Goal: Task Accomplishment & Management: Complete application form

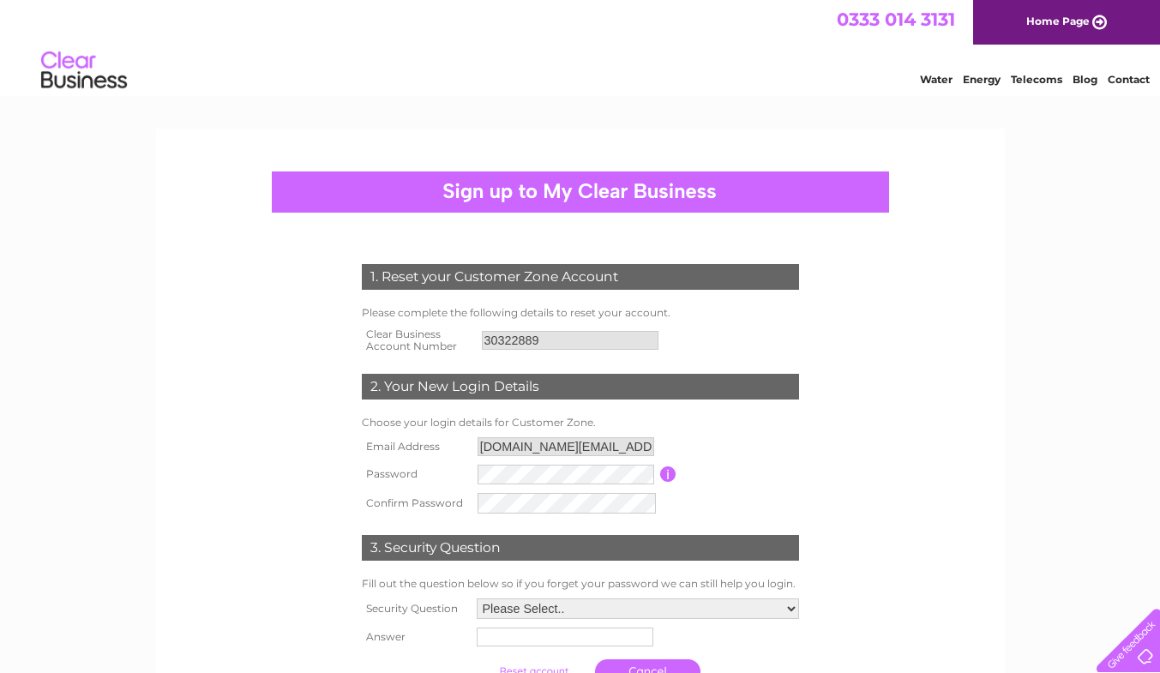
click at [266, 470] on form "1. Reset your Customer Zone Account Please complete the following details to re…" at bounding box center [580, 478] width 816 height 497
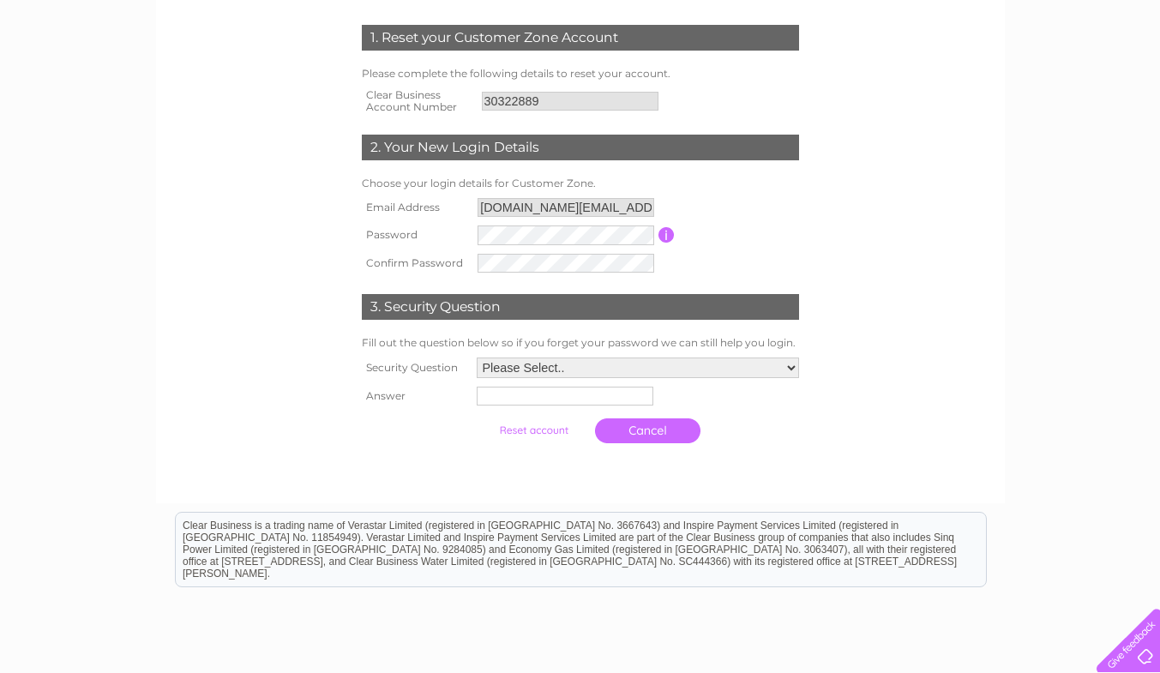
scroll to position [257, 0]
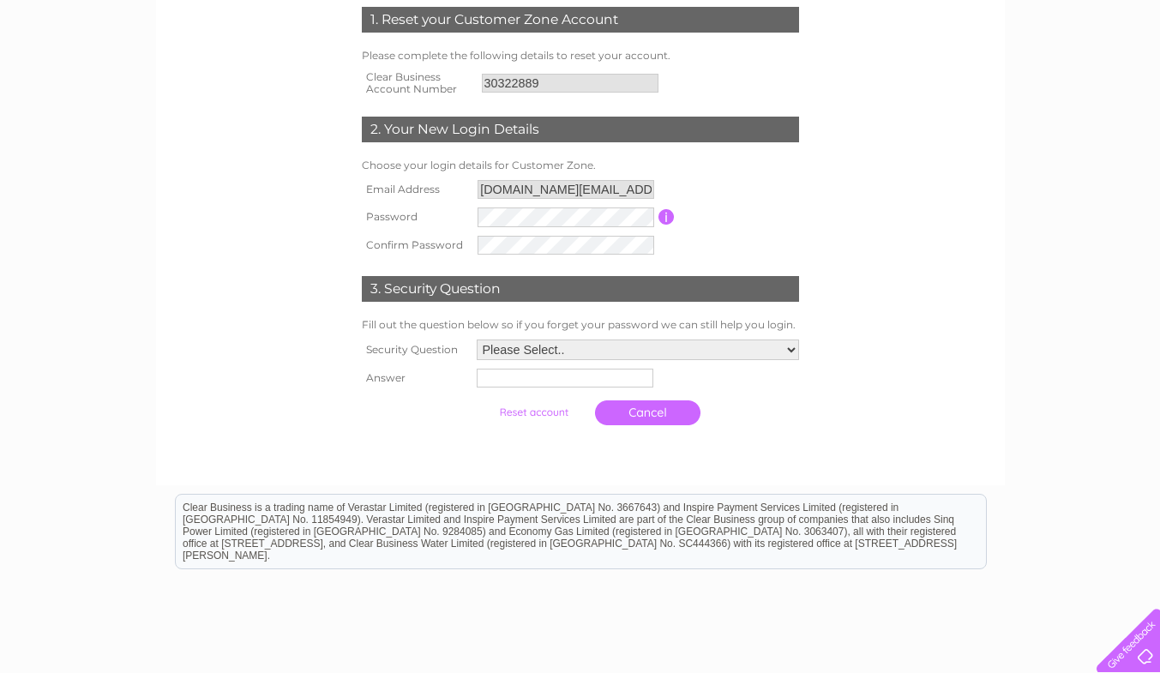
click at [539, 349] on select "Please Select.. In what town or city was your first job? In what town or city d…" at bounding box center [638, 349] width 322 height 21
click at [475, 341] on select "Please Select.. In what town or city was your first job? In what town or city d…" at bounding box center [637, 350] width 324 height 22
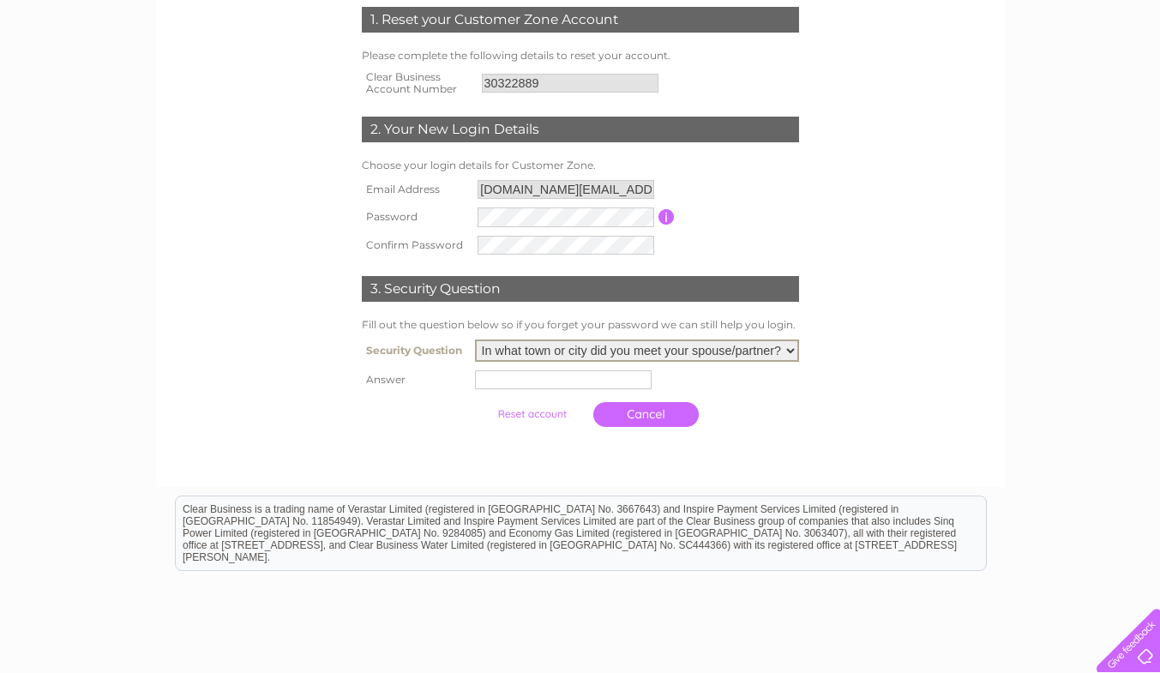
click at [569, 386] on input "text" at bounding box center [563, 379] width 177 height 19
click at [561, 354] on select "Please Select.. In what town or city was your first job? In what town or city d…" at bounding box center [637, 350] width 324 height 22
select select "1"
click at [475, 341] on select "Please Select.. In what town or city was your first job? In what town or city d…" at bounding box center [637, 350] width 324 height 22
click at [519, 379] on input "text" at bounding box center [563, 379] width 177 height 19
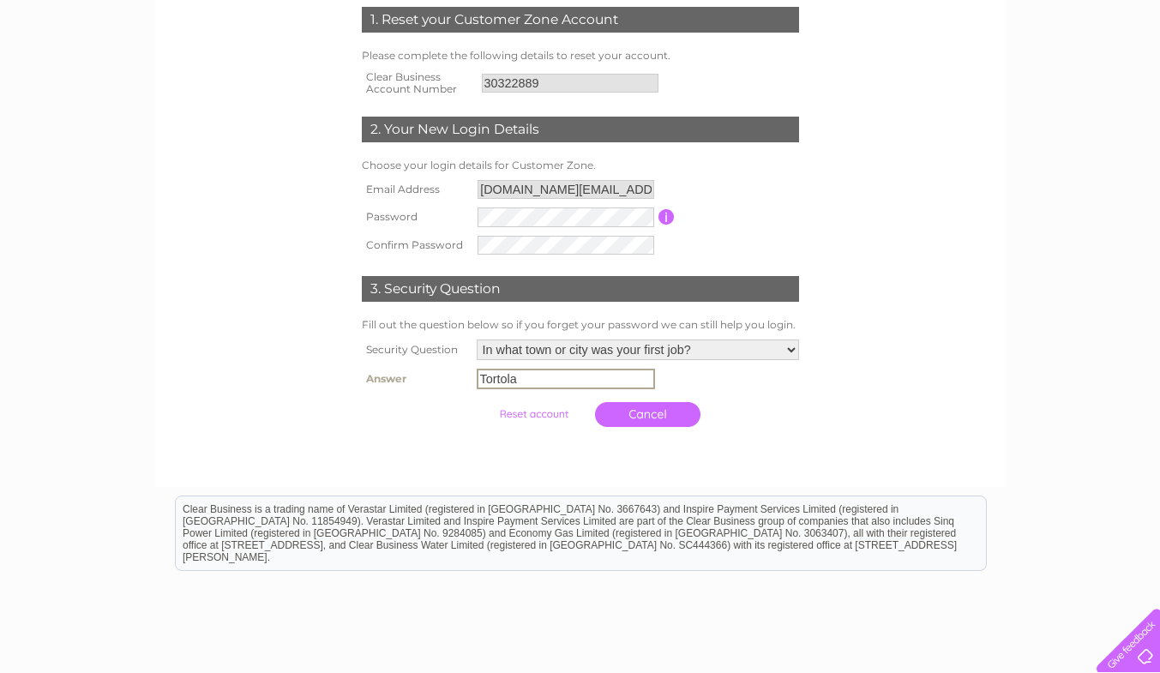
type input "Tortola"
click at [409, 441] on div at bounding box center [580, 451] width 521 height 34
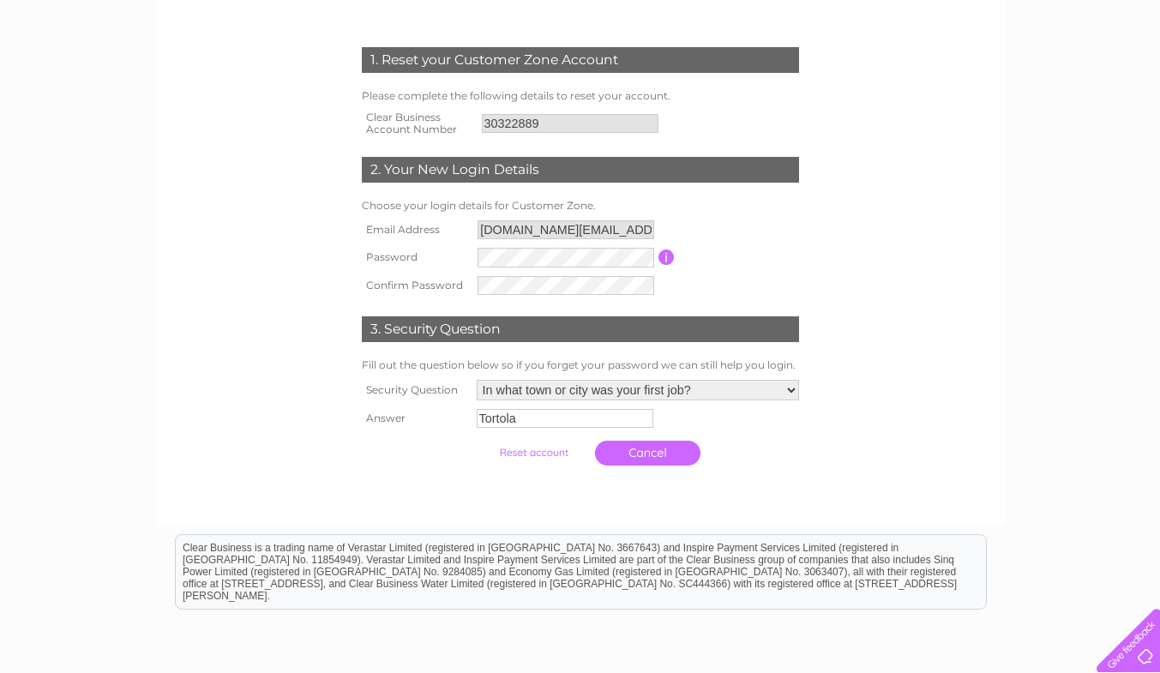
scroll to position [171, 0]
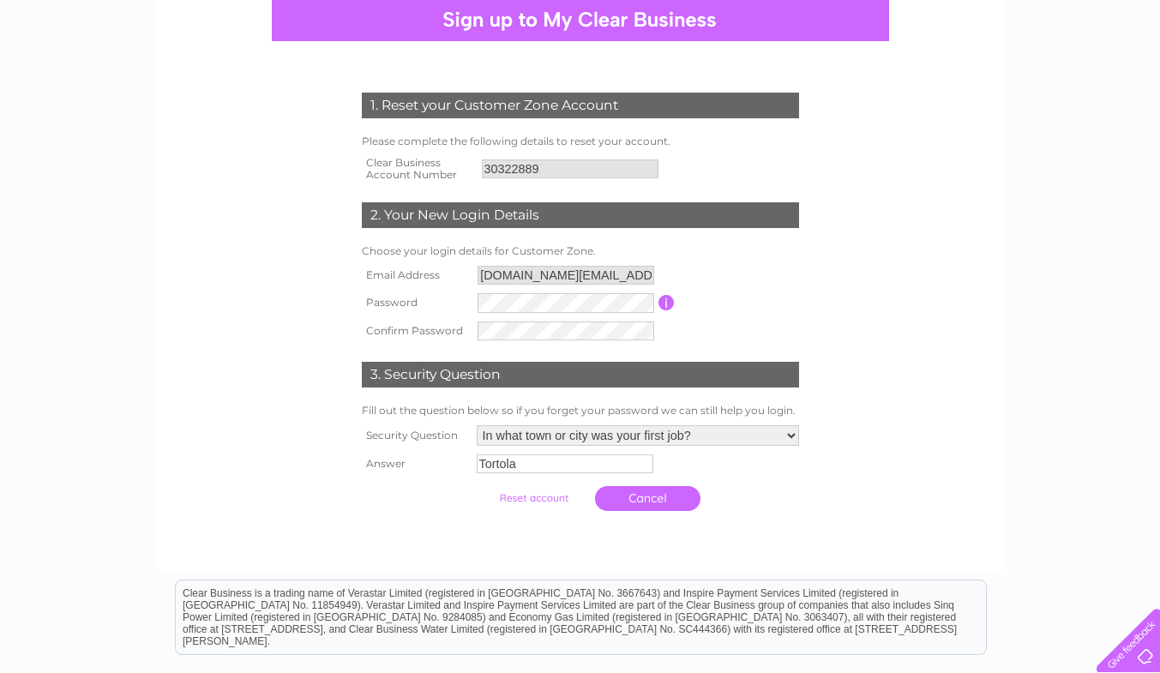
click at [537, 497] on input "submit" at bounding box center [533, 498] width 105 height 24
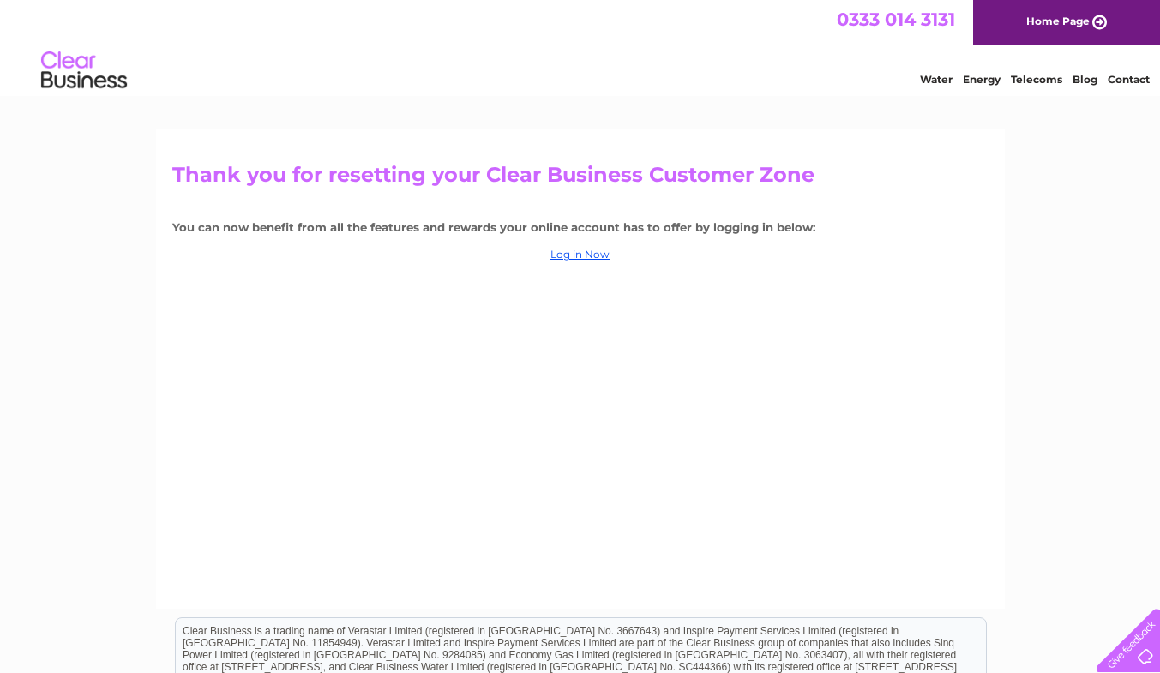
click at [596, 257] on link "Log in Now" at bounding box center [579, 254] width 59 height 13
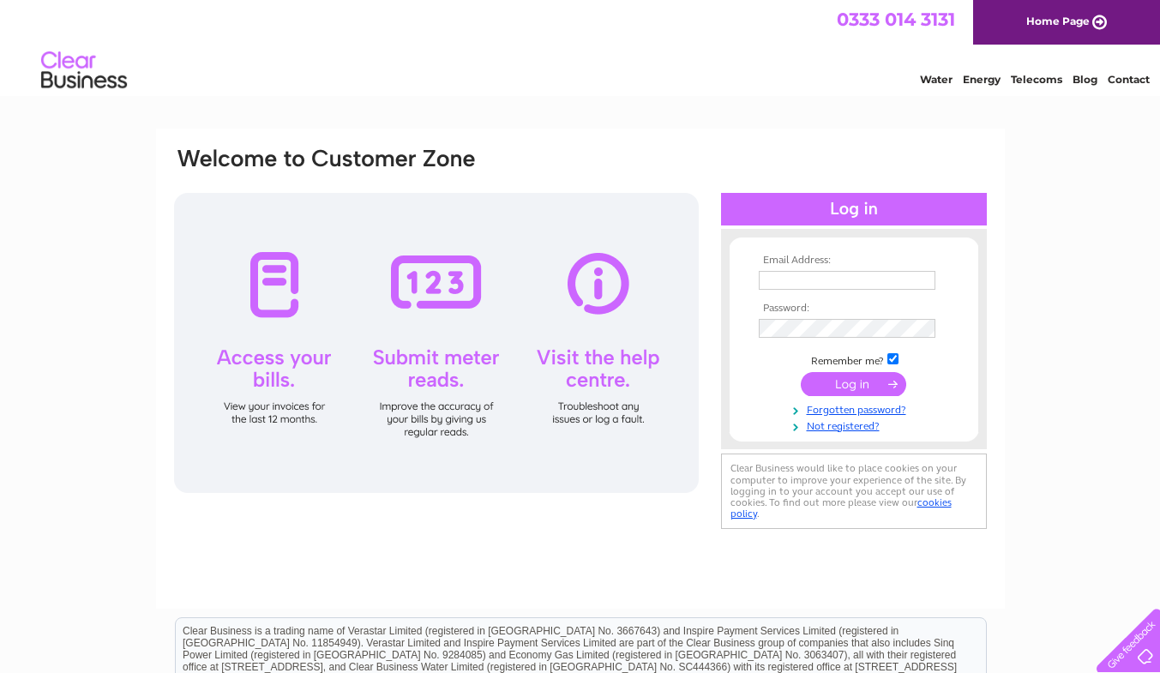
click at [780, 267] on td at bounding box center [853, 280] width 199 height 27
click at [783, 271] on input "text" at bounding box center [847, 280] width 177 height 19
type input "[DOMAIN_NAME][EMAIL_ADDRESS][DOMAIN_NAME]"
click at [864, 380] on input "submit" at bounding box center [853, 384] width 105 height 24
